Goal: Information Seeking & Learning: Learn about a topic

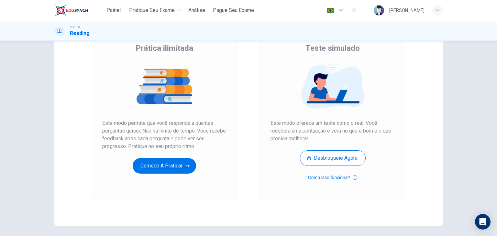
scroll to position [59, 0]
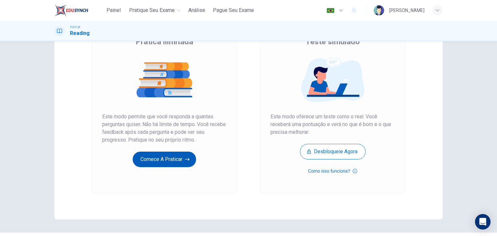
click at [170, 161] on button "Comece a praticar" at bounding box center [164, 160] width 63 height 16
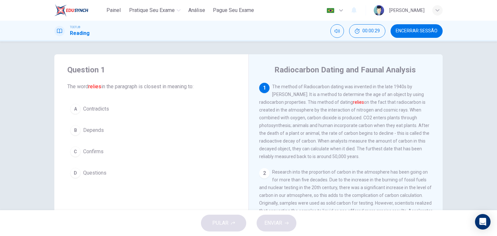
scroll to position [10, 0]
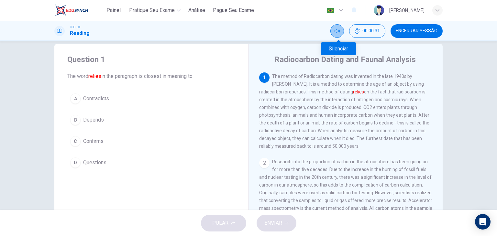
click at [338, 32] on icon "Silenciar" at bounding box center [336, 30] width 5 height 5
click at [338, 32] on icon "Desilenciar" at bounding box center [336, 30] width 5 height 5
click at [76, 145] on div "C" at bounding box center [75, 141] width 10 height 10
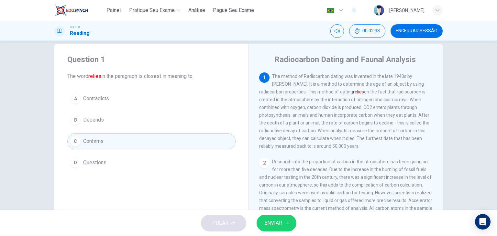
click at [275, 220] on span "ENVIAR" at bounding box center [273, 223] width 18 height 9
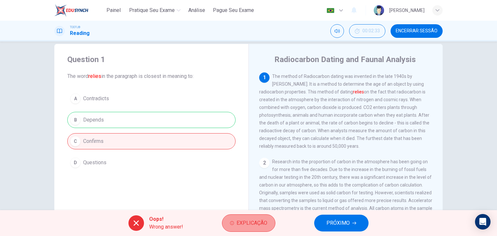
click at [243, 225] on span "Explicação" at bounding box center [251, 223] width 31 height 9
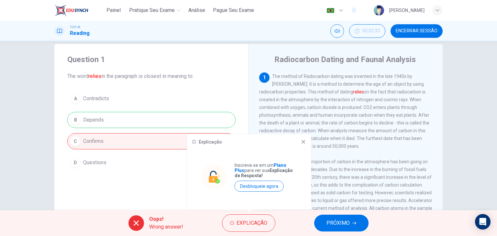
click at [301, 143] on icon at bounding box center [303, 142] width 4 height 4
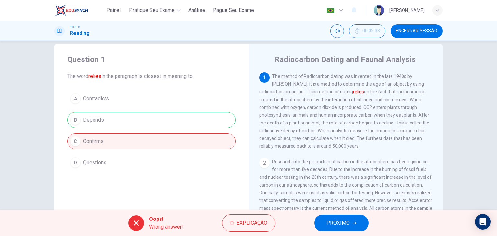
drag, startPoint x: 272, startPoint y: 75, endPoint x: 299, endPoint y: 88, distance: 30.8
click at [299, 88] on div "1 The method of Radiocarbon dating was invented in the late 1940s by [PERSON_NA…" at bounding box center [345, 111] width 173 height 78
drag, startPoint x: 292, startPoint y: 79, endPoint x: 328, endPoint y: 76, distance: 36.3
click at [328, 76] on span "The method of Radiocarbon dating was invented in the late 1940s by [PERSON_NAME…" at bounding box center [344, 111] width 170 height 75
drag, startPoint x: 272, startPoint y: 76, endPoint x: 328, endPoint y: 128, distance: 76.4
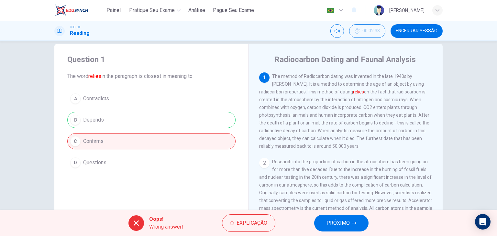
click at [328, 128] on div "1 The method of Radiocarbon dating was invented in the late 1940s by [PERSON_NA…" at bounding box center [345, 111] width 173 height 78
drag, startPoint x: 336, startPoint y: 148, endPoint x: 279, endPoint y: 96, distance: 76.9
click at [279, 96] on div "1 The method of Radiocarbon dating was invented in the late 1940s by [PERSON_NA…" at bounding box center [345, 111] width 173 height 78
click at [304, 95] on span "The method of Radiocarbon dating was invented in the late 1940s by [PERSON_NAME…" at bounding box center [344, 111] width 170 height 75
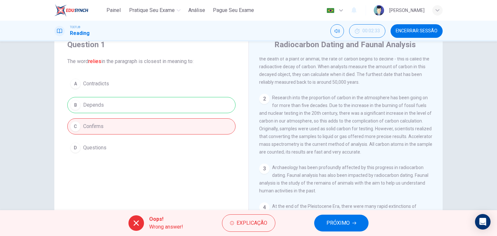
scroll to position [0, 0]
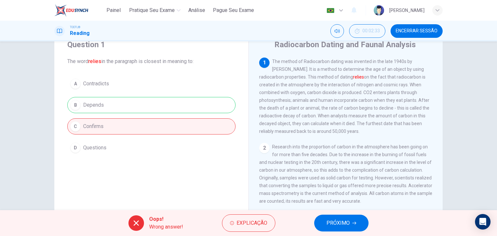
drag, startPoint x: 144, startPoint y: 61, endPoint x: 175, endPoint y: 67, distance: 32.1
click at [175, 67] on div "Question 1 The word relies in the paragraph is closest in meaning to: A Contrad…" at bounding box center [151, 97] width 194 height 137
drag, startPoint x: 366, startPoint y: 92, endPoint x: 379, endPoint y: 96, distance: 13.5
click at [379, 96] on span "The method of Radiocarbon dating was invented in the late 1940s by [PERSON_NAME…" at bounding box center [344, 96] width 170 height 75
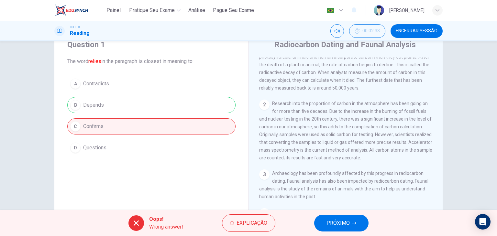
scroll to position [32, 0]
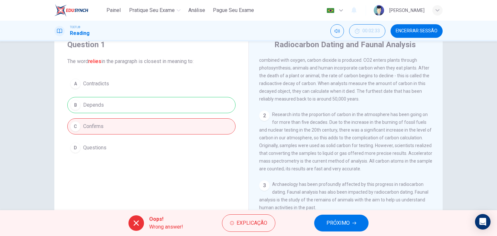
click at [342, 220] on span "PRÓXIMO" at bounding box center [337, 223] width 23 height 9
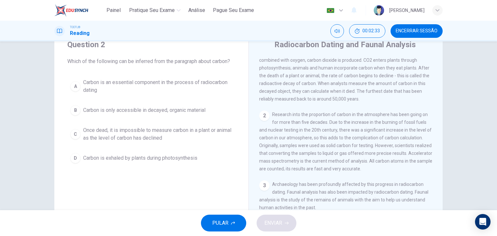
scroll to position [0, 0]
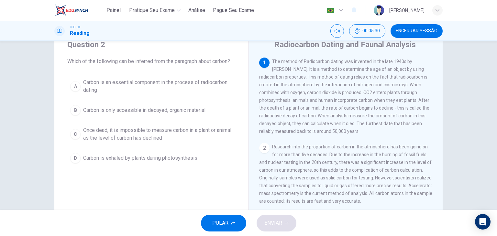
click at [101, 111] on span "Carbon is only accessible in decayed, organic material" at bounding box center [144, 110] width 122 height 8
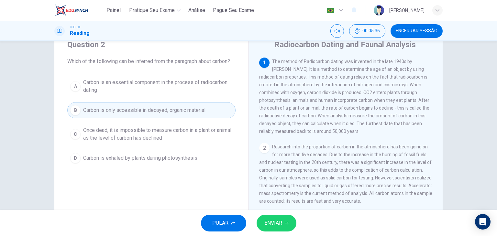
click at [88, 86] on span "Carbon is an essential component in the process of radiocarbon dating" at bounding box center [157, 87] width 149 height 16
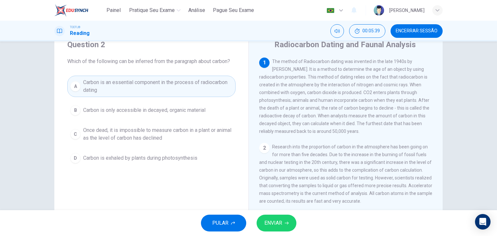
click at [277, 227] on span "ENVIAR" at bounding box center [273, 223] width 18 height 9
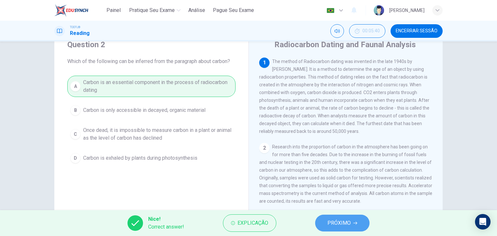
click at [334, 227] on span "PRÓXIMO" at bounding box center [338, 223] width 23 height 9
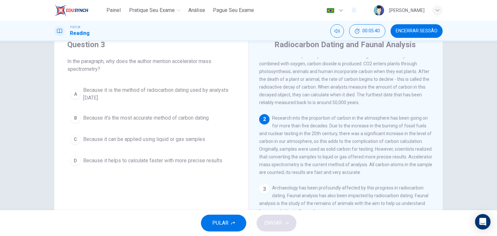
scroll to position [31, 0]
click at [74, 95] on div "A" at bounding box center [75, 94] width 10 height 10
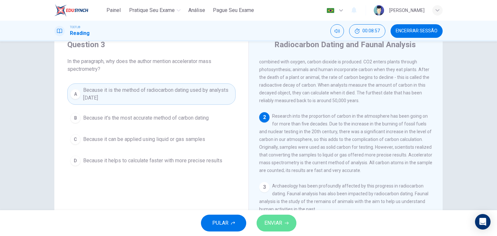
click at [269, 227] on span "ENVIAR" at bounding box center [273, 223] width 18 height 9
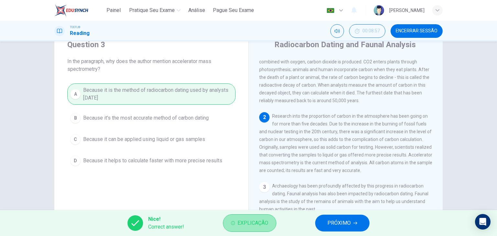
click at [255, 225] on span "Explicação" at bounding box center [252, 223] width 31 height 9
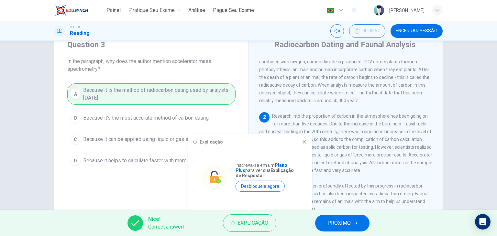
click at [303, 143] on icon at bounding box center [304, 142] width 4 height 4
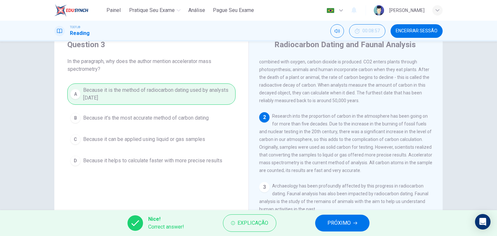
click at [346, 221] on span "PRÓXIMO" at bounding box center [338, 223] width 23 height 9
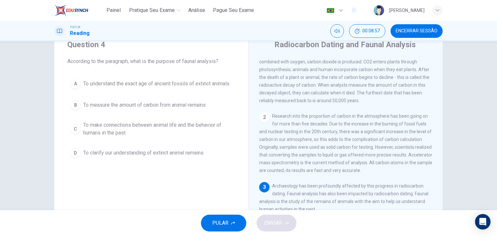
scroll to position [70, 0]
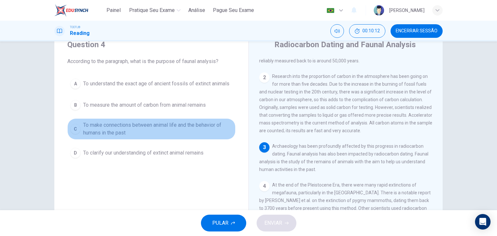
click at [107, 128] on span "To make connections between animal life and the behavior of humans in the past" at bounding box center [157, 129] width 149 height 16
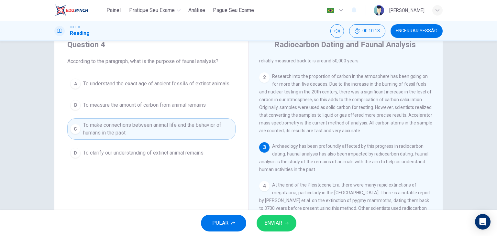
click at [272, 223] on span "ENVIAR" at bounding box center [273, 223] width 18 height 9
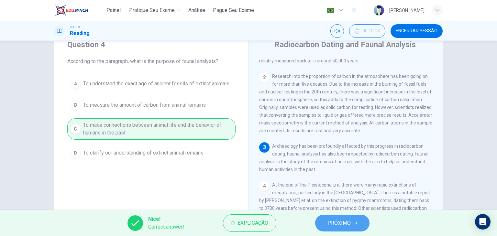
click at [326, 224] on button "PRÓXIMO" at bounding box center [342, 223] width 54 height 17
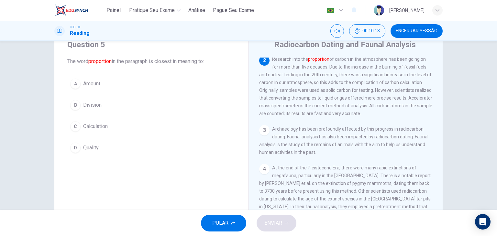
scroll to position [88, 0]
click at [341, 28] on button "Silenciar" at bounding box center [337, 31] width 14 height 14
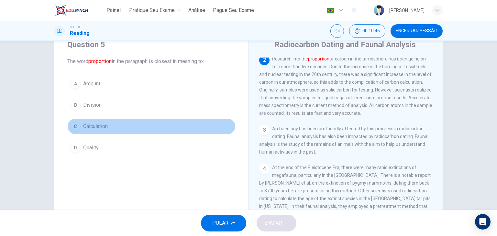
click at [72, 127] on div "C" at bounding box center [75, 126] width 10 height 10
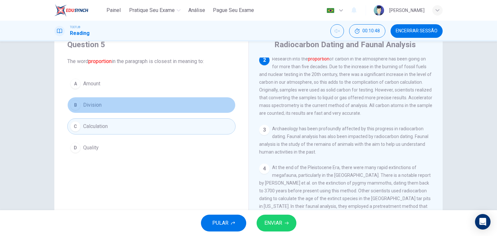
click at [73, 108] on div "B" at bounding box center [75, 105] width 10 height 10
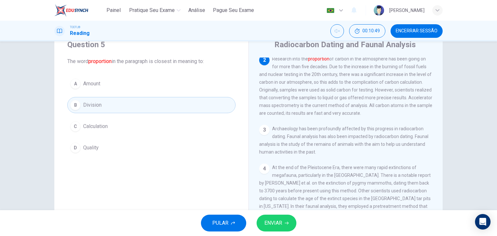
click at [280, 228] on button "ENVIAR" at bounding box center [276, 223] width 40 height 17
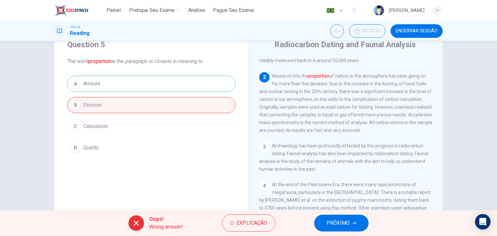
scroll to position [56, 0]
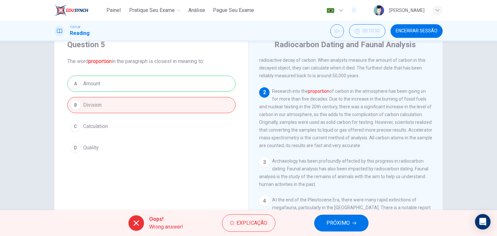
click at [328, 223] on span "PRÓXIMO" at bounding box center [337, 223] width 23 height 9
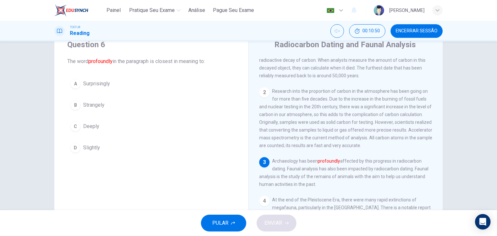
scroll to position [70, 0]
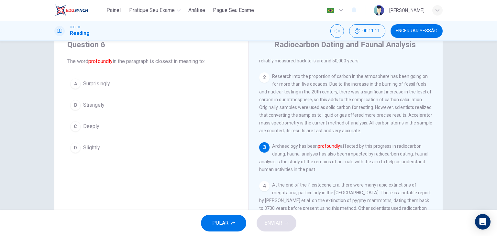
click at [88, 129] on span "Deeply" at bounding box center [91, 127] width 16 height 8
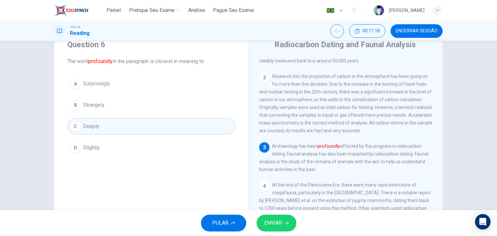
click at [272, 225] on span "ENVIAR" at bounding box center [273, 223] width 18 height 9
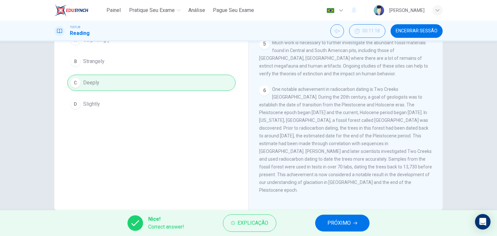
scroll to position [82, 0]
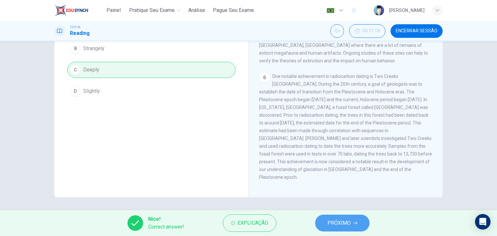
click at [341, 225] on span "PRÓXIMO" at bounding box center [338, 223] width 23 height 9
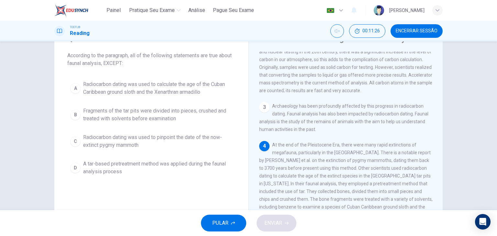
scroll to position [32, 0]
click at [491, 127] on div "Question 7 According to the paragraph, all of the following statements are true…" at bounding box center [248, 125] width 497 height 169
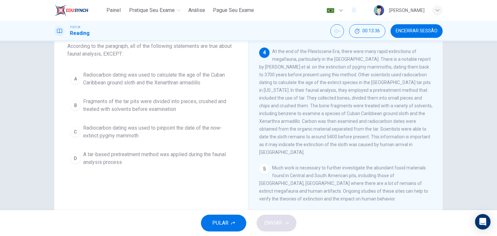
scroll to position [194, 0]
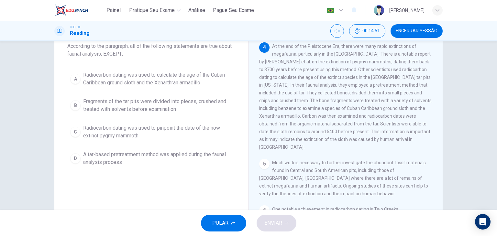
click at [180, 157] on span "A tar-based pretreatment method was applied during the faunal analysis process" at bounding box center [157, 159] width 149 height 16
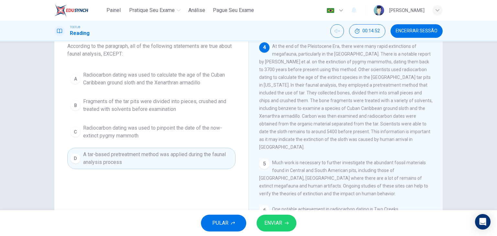
click at [286, 223] on icon "button" at bounding box center [287, 223] width 4 height 4
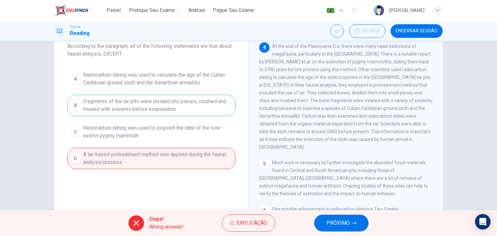
click at [332, 224] on span "PRÓXIMO" at bounding box center [337, 223] width 23 height 9
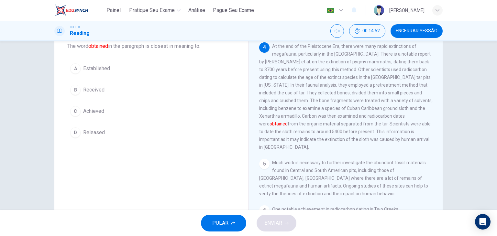
scroll to position [199, 0]
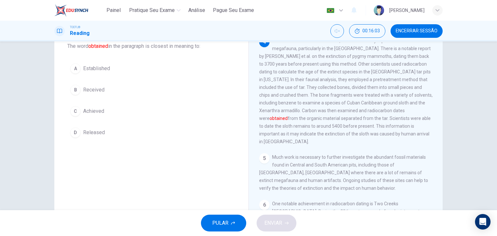
click at [97, 92] on span "Received" at bounding box center [93, 90] width 21 height 8
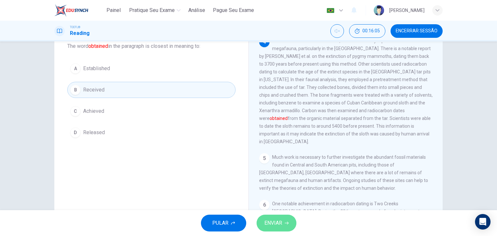
click at [272, 225] on span "ENVIAR" at bounding box center [273, 223] width 18 height 9
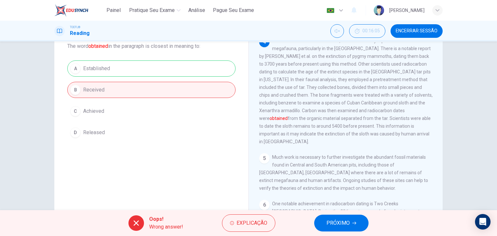
click at [349, 223] on span "PRÓXIMO" at bounding box center [337, 223] width 23 height 9
